Goal: Browse casually

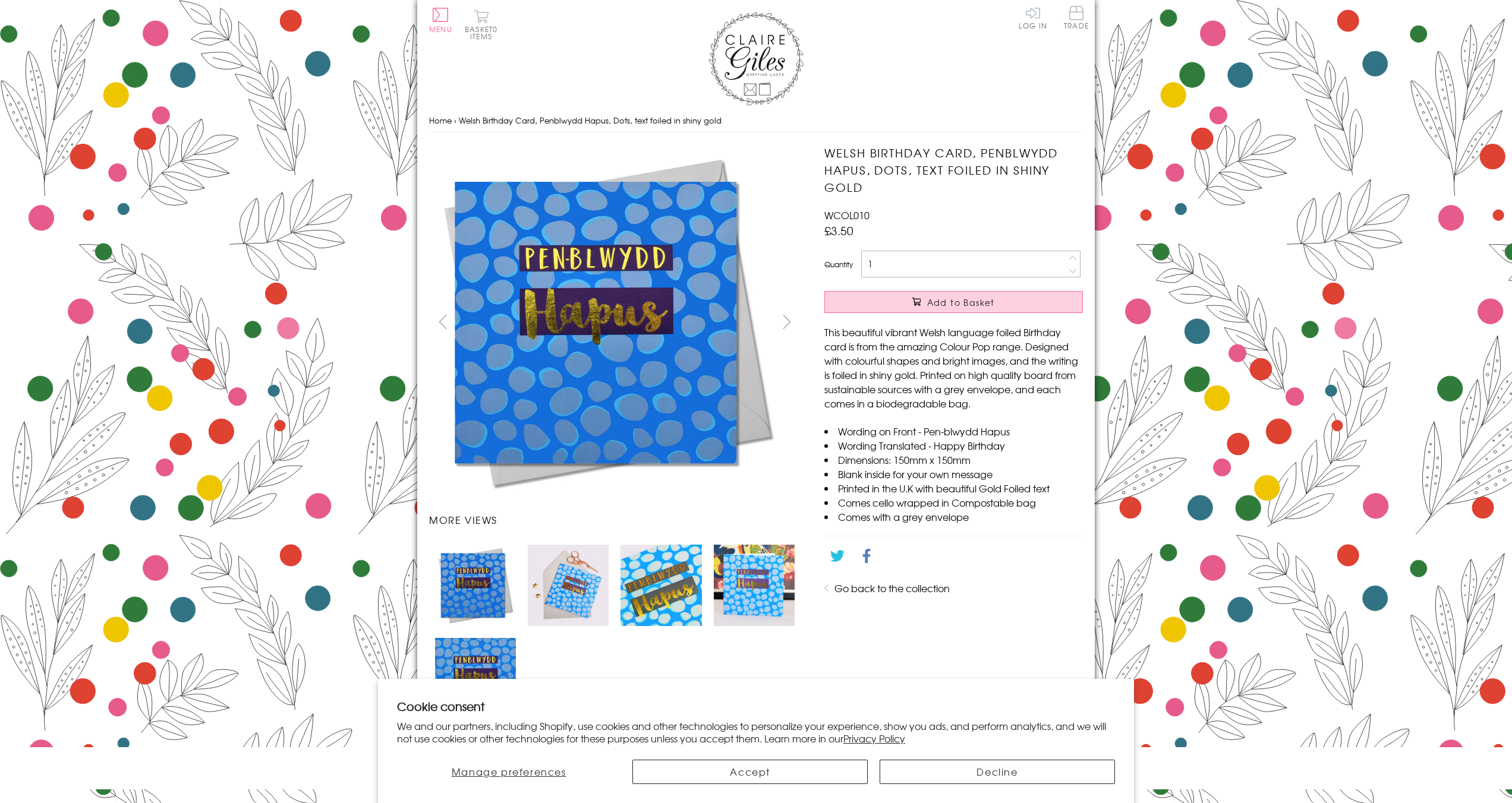
scroll to position [515, 0]
